Goal: Information Seeking & Learning: Learn about a topic

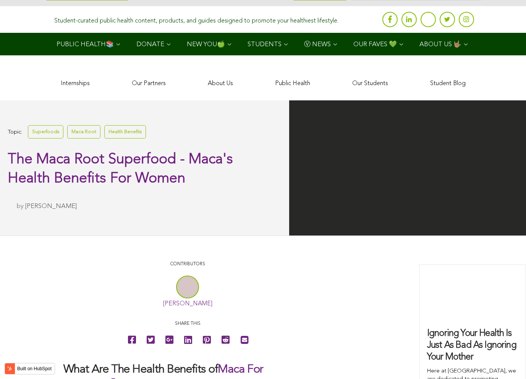
scroll to position [1494, 0]
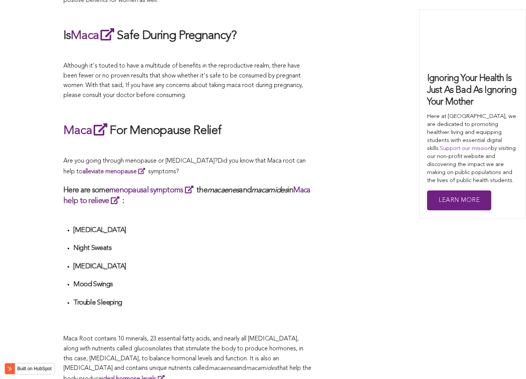
click at [244, 189] on h3 "Here are some menopausal symptoms the macaenes and macamides in Maca help to re…" at bounding box center [187, 195] width 248 height 21
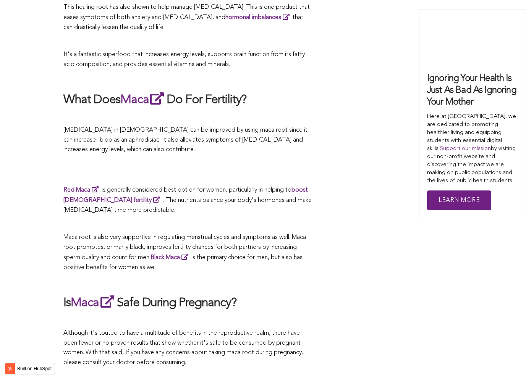
scroll to position [2169, 0]
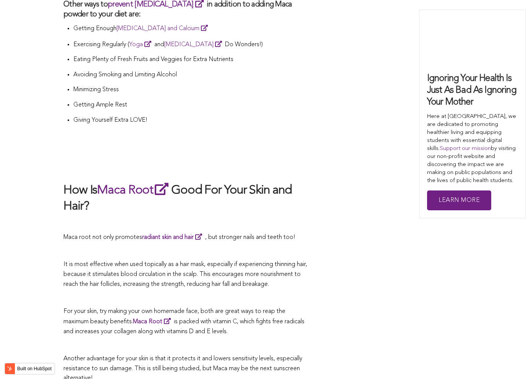
click at [197, 189] on h2 "How Is Maca Root Good For Your Skin and Hair?" at bounding box center [187, 197] width 248 height 33
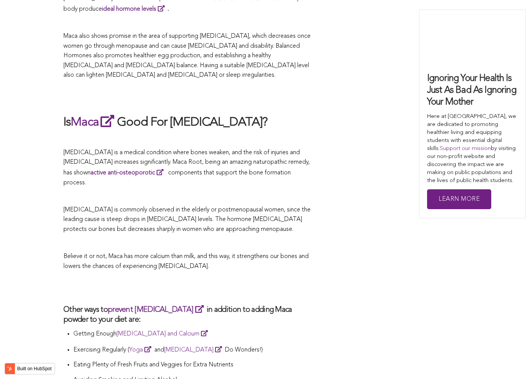
scroll to position [1825, 0]
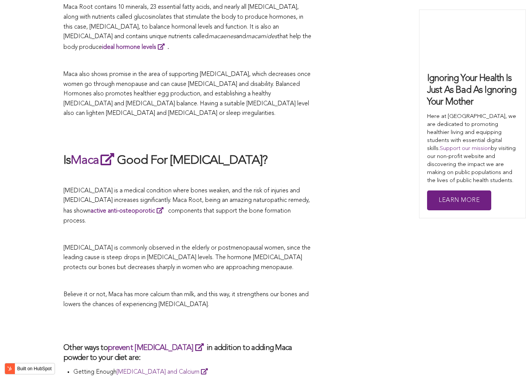
click at [225, 342] on h3 "Other ways to prevent [MEDICAL_DATA] in addition to adding Maca powder to your …" at bounding box center [187, 352] width 248 height 21
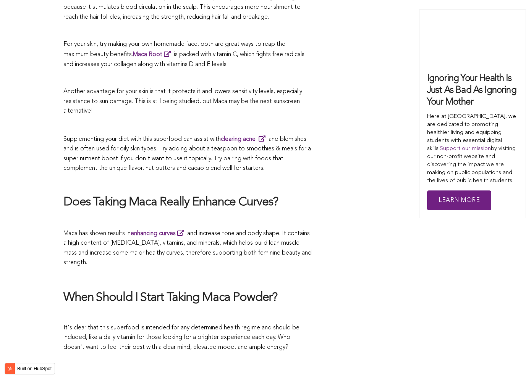
scroll to position [2474, 0]
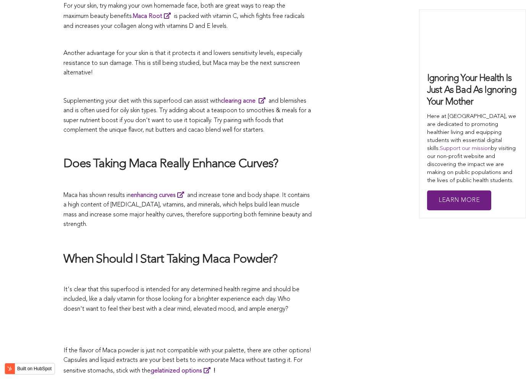
click at [239, 156] on h2 "Does Taking Maca Really Enhance Curves?" at bounding box center [187, 164] width 248 height 16
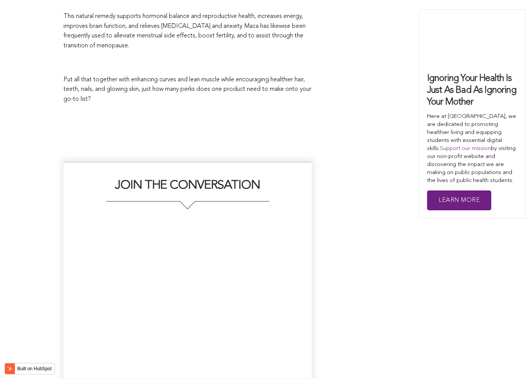
scroll to position [1866, 0]
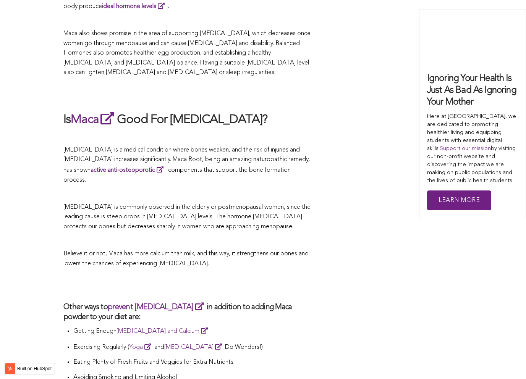
click at [297, 203] on p "[MEDICAL_DATA] is commonly observed in the elderly or postmenopausal women, sin…" at bounding box center [187, 217] width 248 height 29
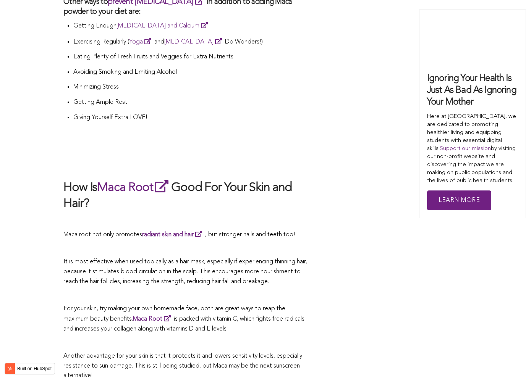
scroll to position [1759, 0]
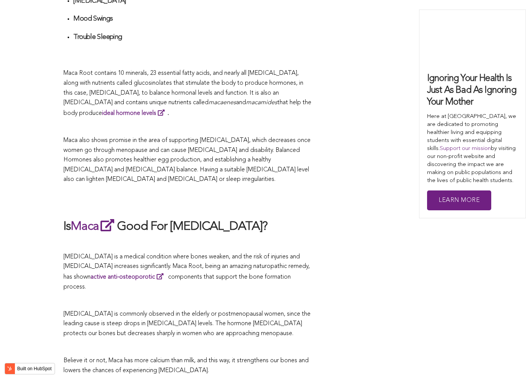
click at [245, 192] on h2 at bounding box center [187, 201] width 248 height 18
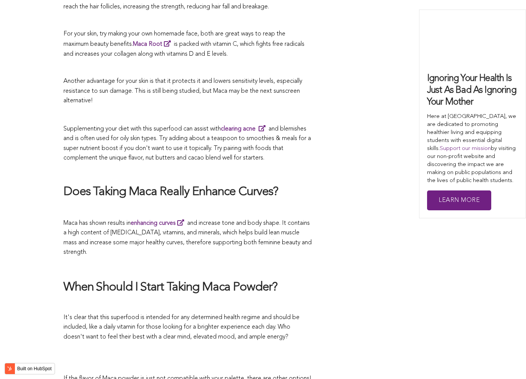
scroll to position [1747, 0]
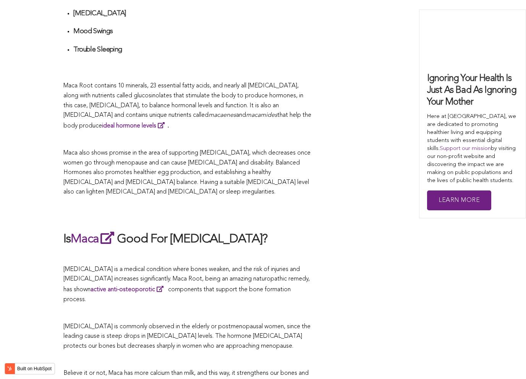
click at [298, 355] on p at bounding box center [187, 360] width 248 height 10
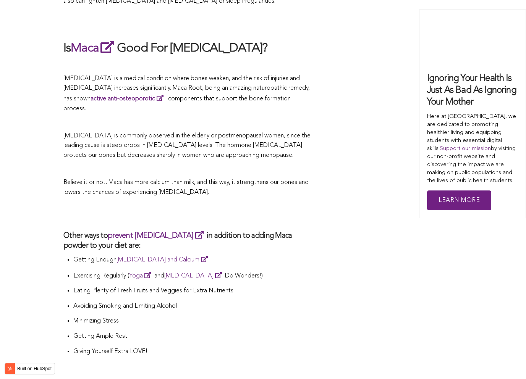
scroll to position [2014, 0]
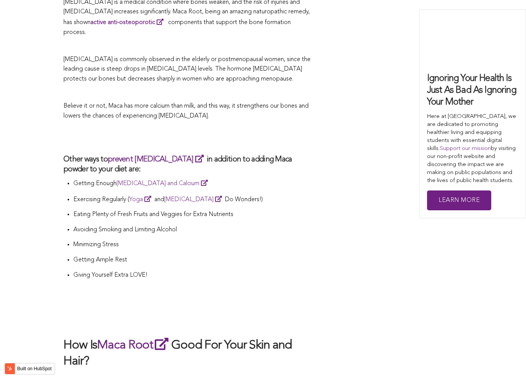
click at [250, 194] on p "Exercising Regularly ( Yoga and [MEDICAL_DATA] Do Wonders!)" at bounding box center [192, 199] width 238 height 11
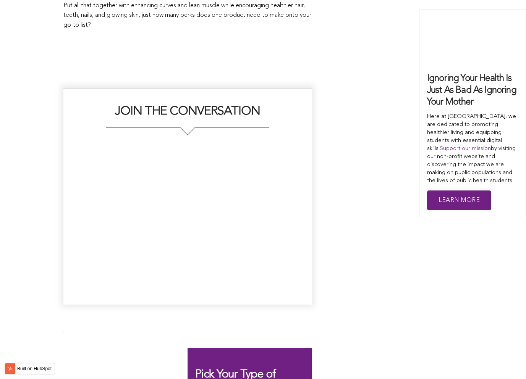
scroll to position [1896, 0]
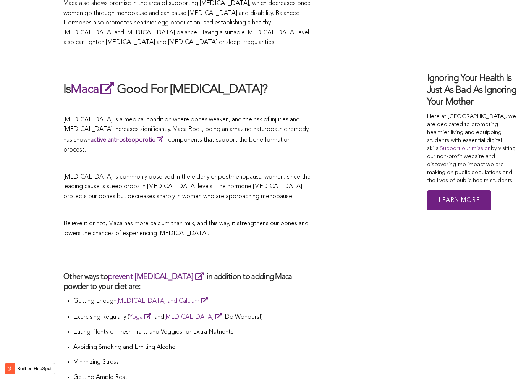
click at [284, 206] on p at bounding box center [187, 211] width 248 height 10
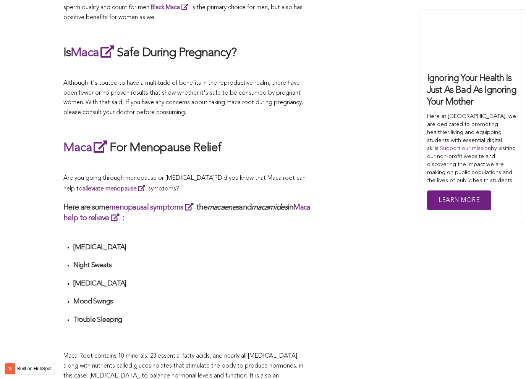
scroll to position [1714, 0]
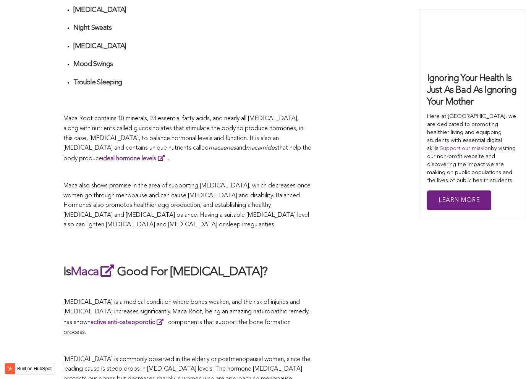
click at [299, 189] on p "Maca also shows promise in the area of supporting [MEDICAL_DATA], which decreas…" at bounding box center [187, 205] width 248 height 49
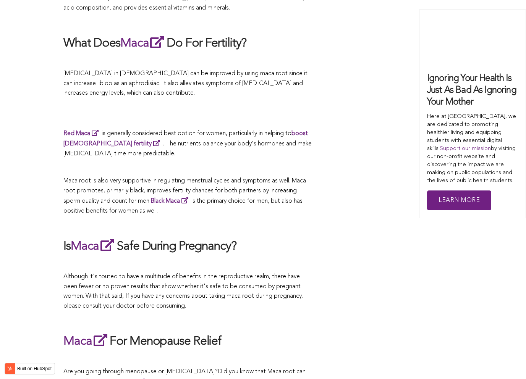
click at [297, 189] on p "Maca root is also very supportive in regulating menstrual cycles and symptoms a…" at bounding box center [187, 196] width 248 height 40
